Goal: Entertainment & Leisure: Browse casually

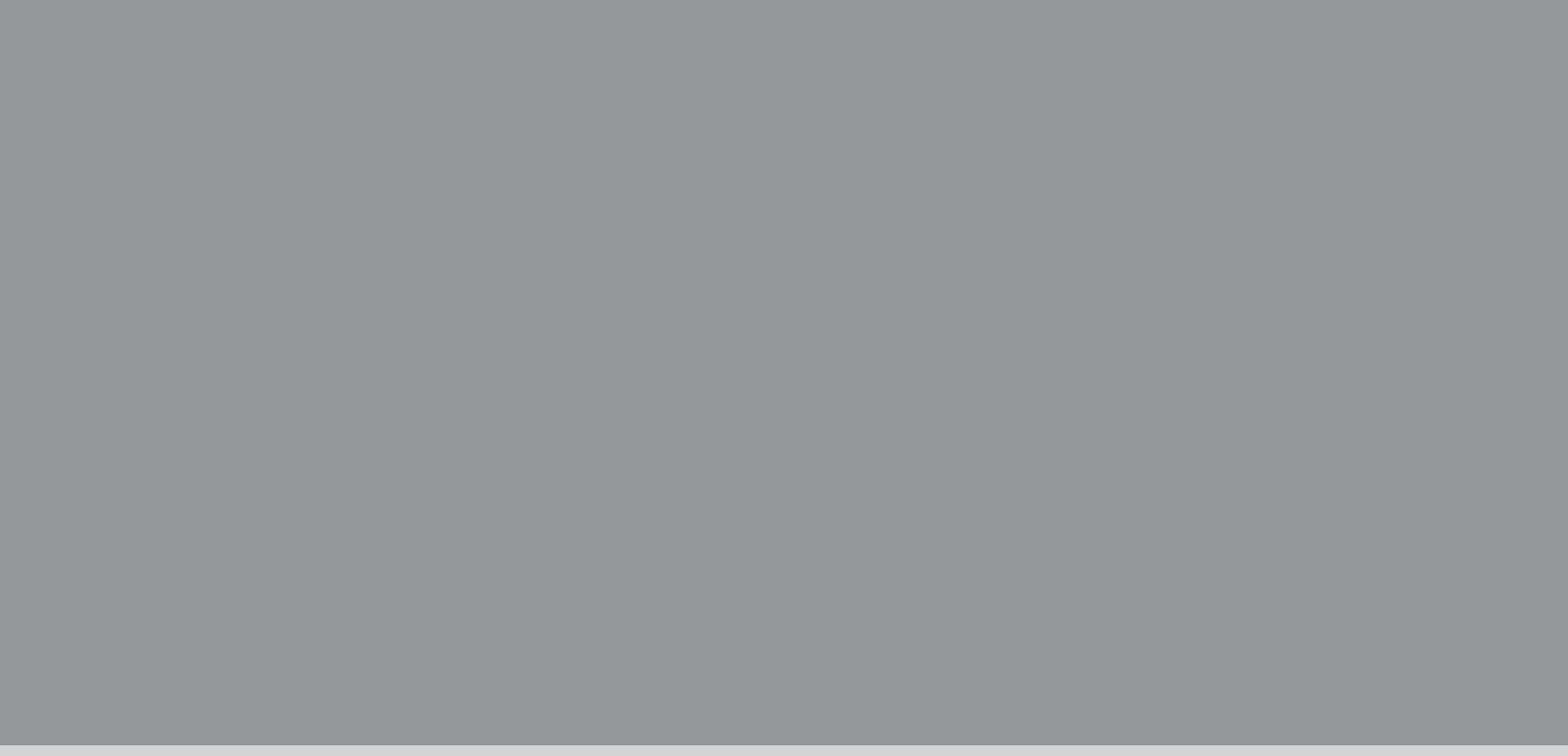
scroll to position [537, 0]
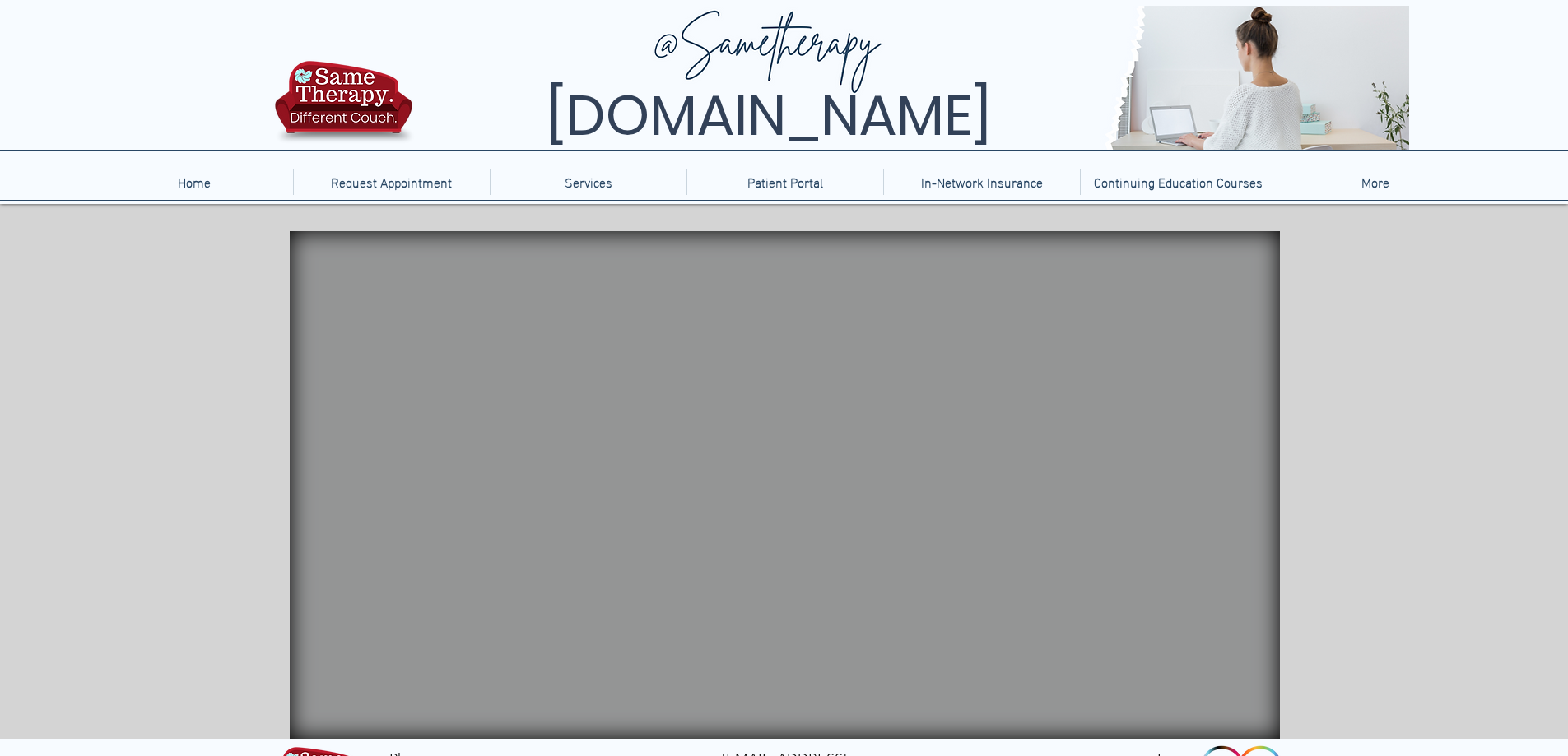
scroll to position [74, 0]
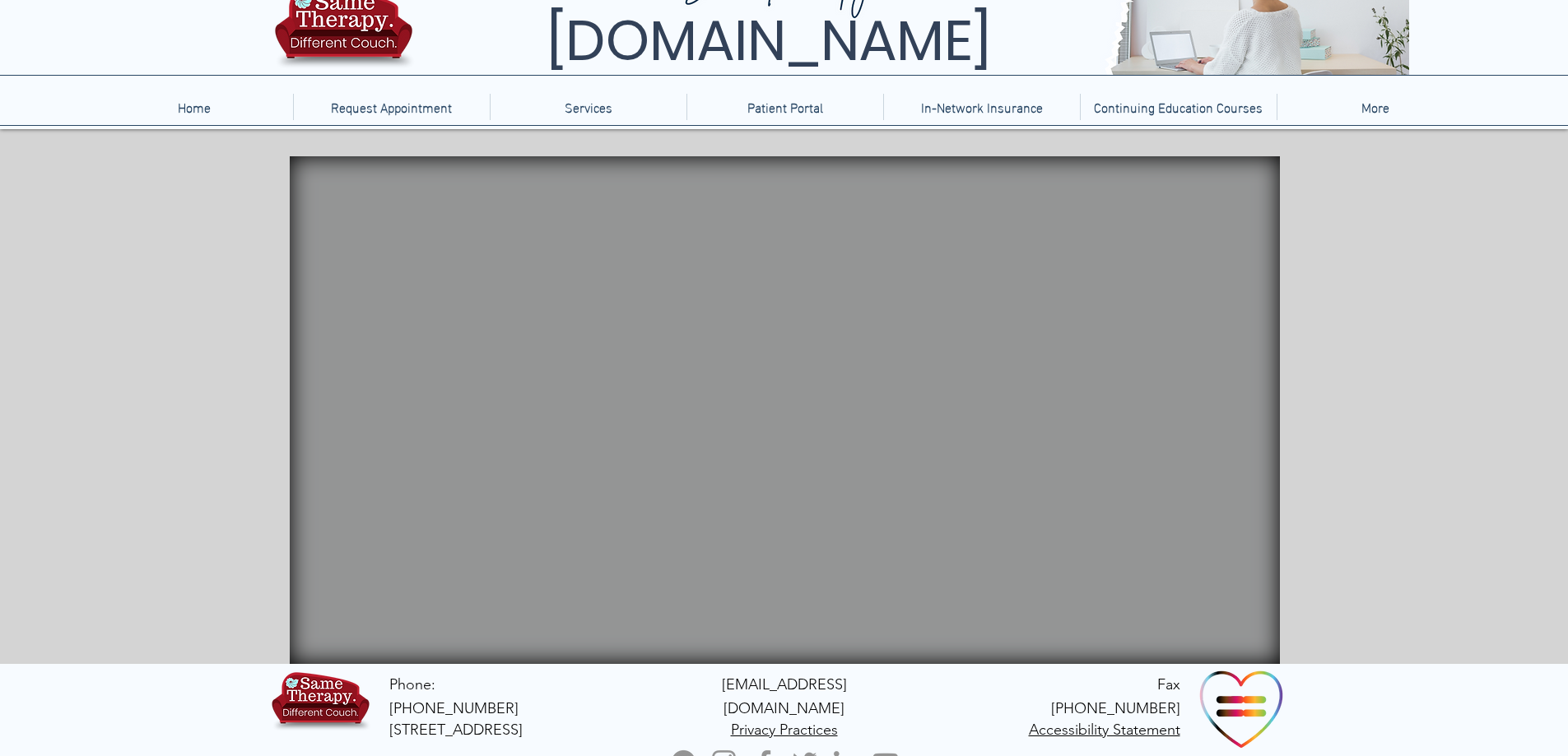
click at [1208, 532] on video "main content" at bounding box center [785, 410] width 990 height 508
click at [1079, 528] on video "main content" at bounding box center [785, 410] width 990 height 508
click at [1134, 533] on video "main content" at bounding box center [785, 410] width 990 height 508
click at [1075, 545] on video "main content" at bounding box center [785, 410] width 990 height 508
click at [916, 332] on icon "main content" at bounding box center [936, 351] width 58 height 46
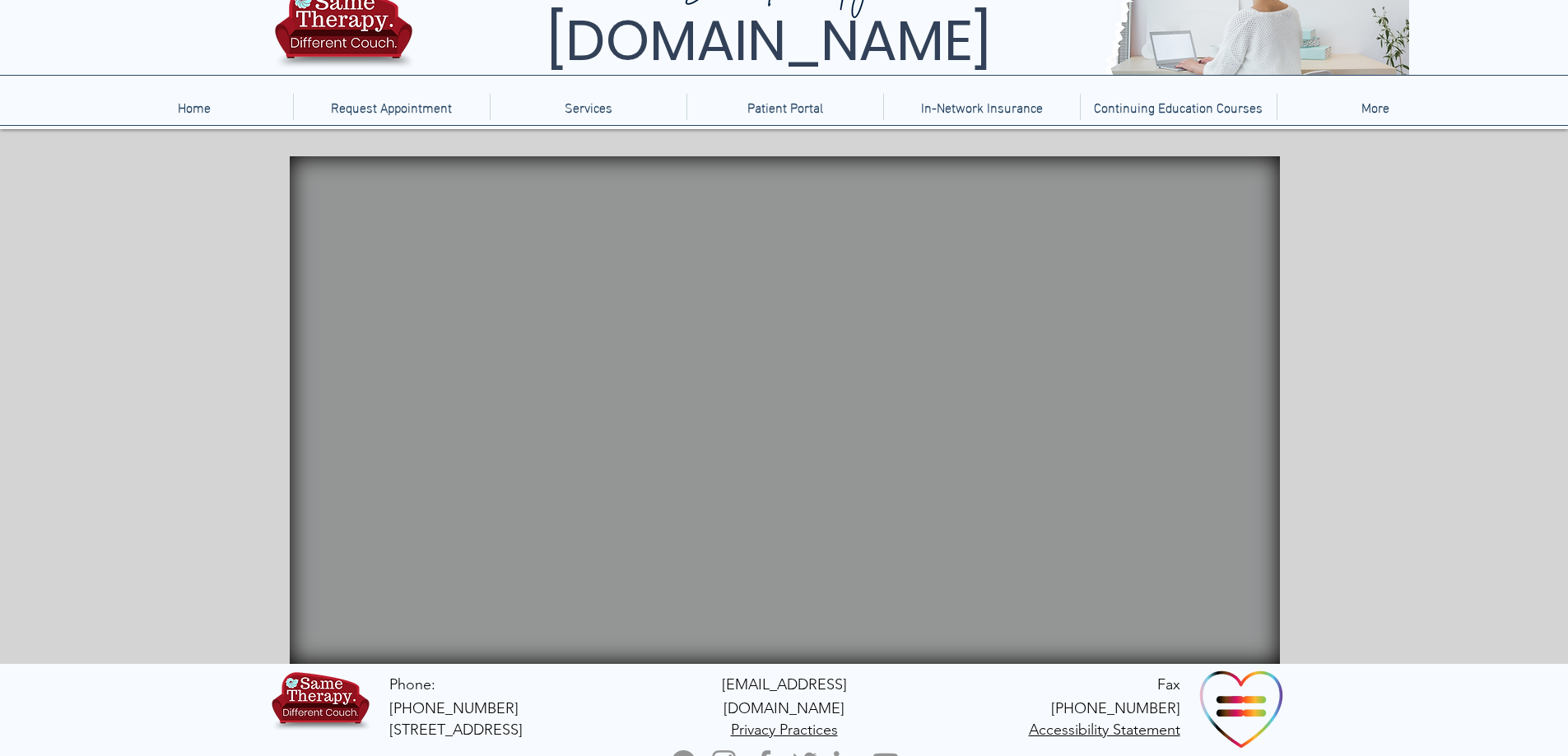
click at [854, 358] on icon "main content" at bounding box center [862, 355] width 66 height 32
click at [1165, 226] on icon "An image of balloon animals that when clicked brings you to a balloon popping g…" at bounding box center [1191, 210] width 118 height 55
click at [1179, 370] on video "main content" at bounding box center [785, 410] width 990 height 508
click at [1193, 379] on icon "main content" at bounding box center [1208, 359] width 48 height 48
click at [364, 478] on icon "An image of a rain stick that when clicked does nothing" at bounding box center [359, 455] width 53 height 133
